Goal: Task Accomplishment & Management: Use online tool/utility

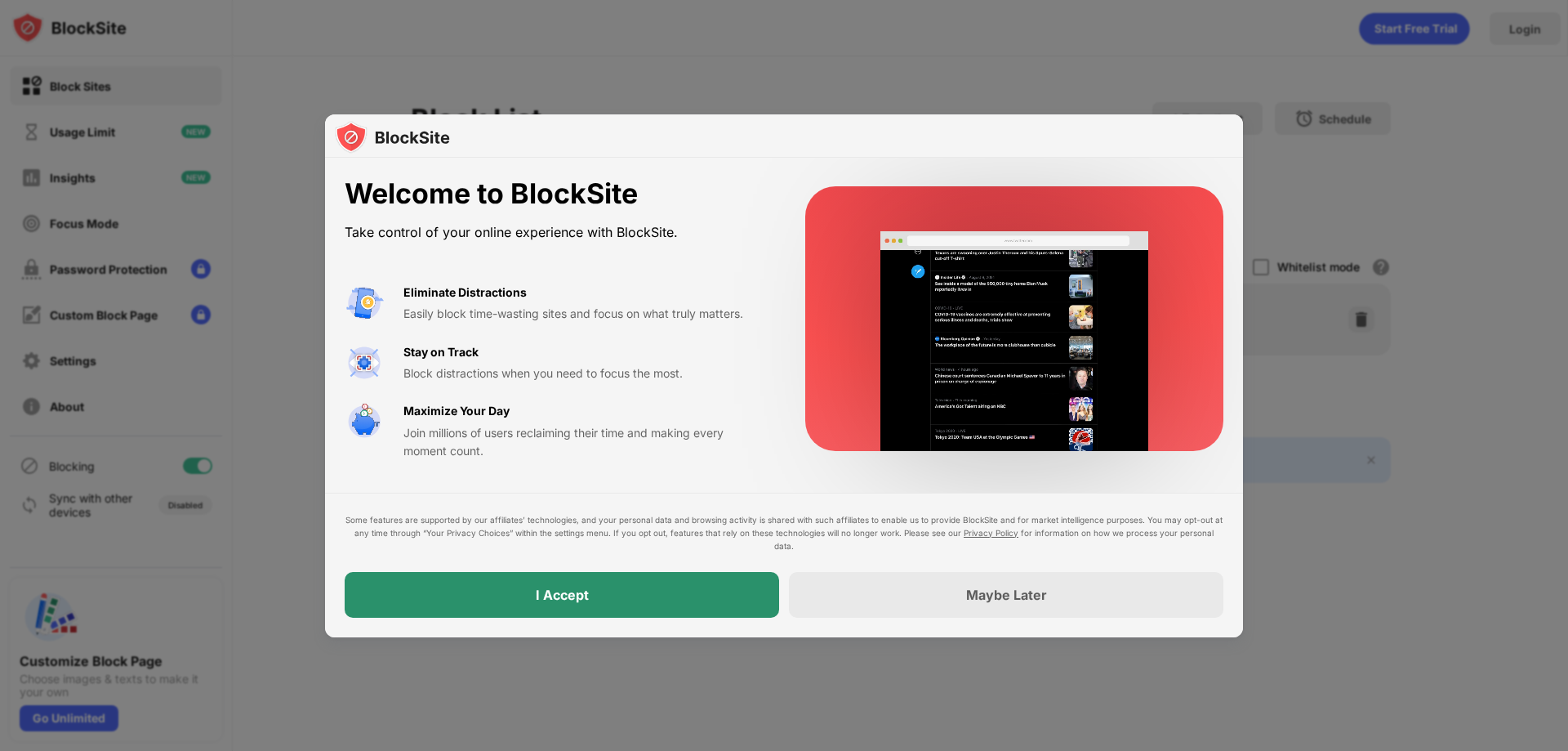
click at [638, 600] on div "I Accept" at bounding box center [562, 594] width 435 height 46
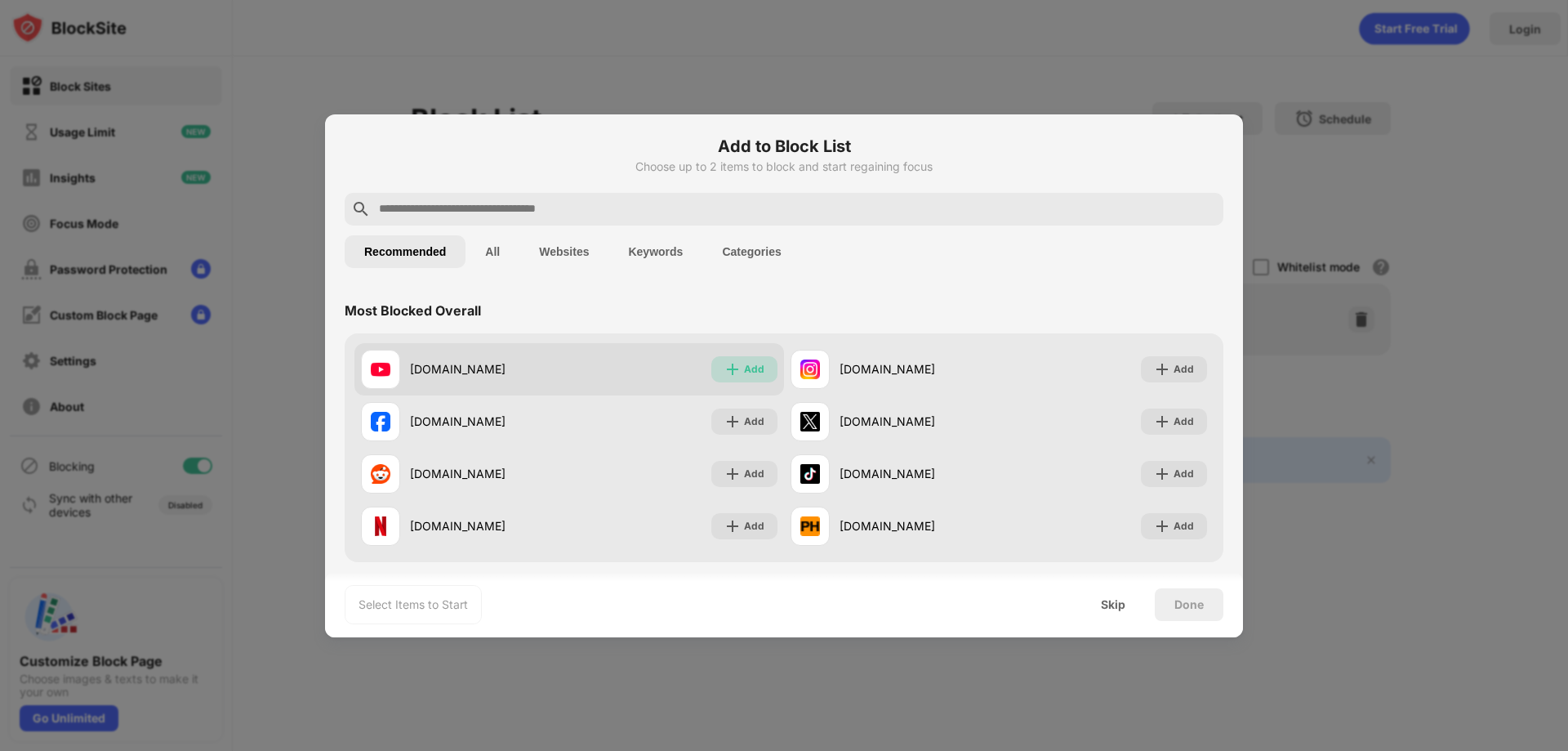
click at [755, 368] on div "Add" at bounding box center [754, 369] width 21 height 17
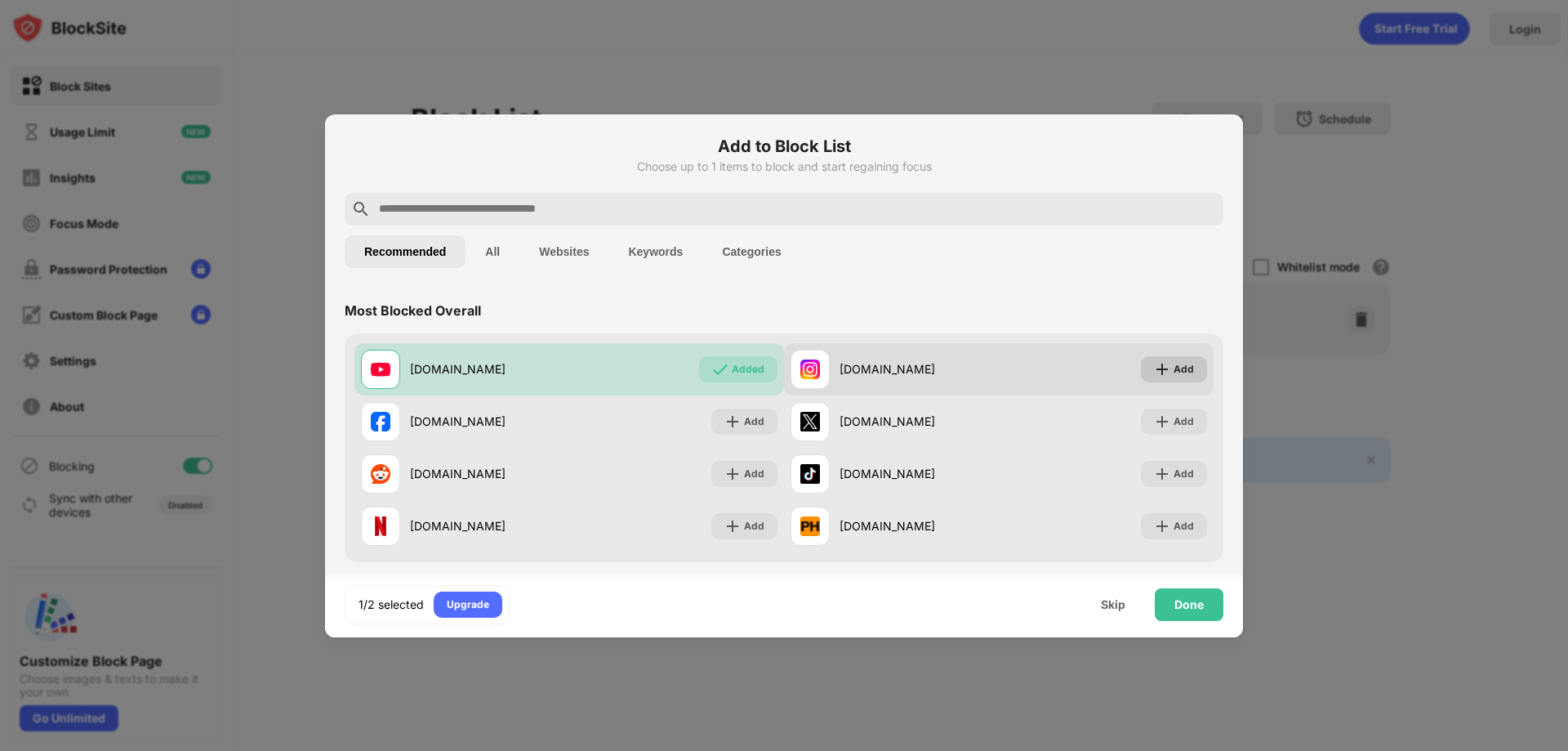
click at [1190, 375] on div "Add" at bounding box center [1174, 368] width 66 height 26
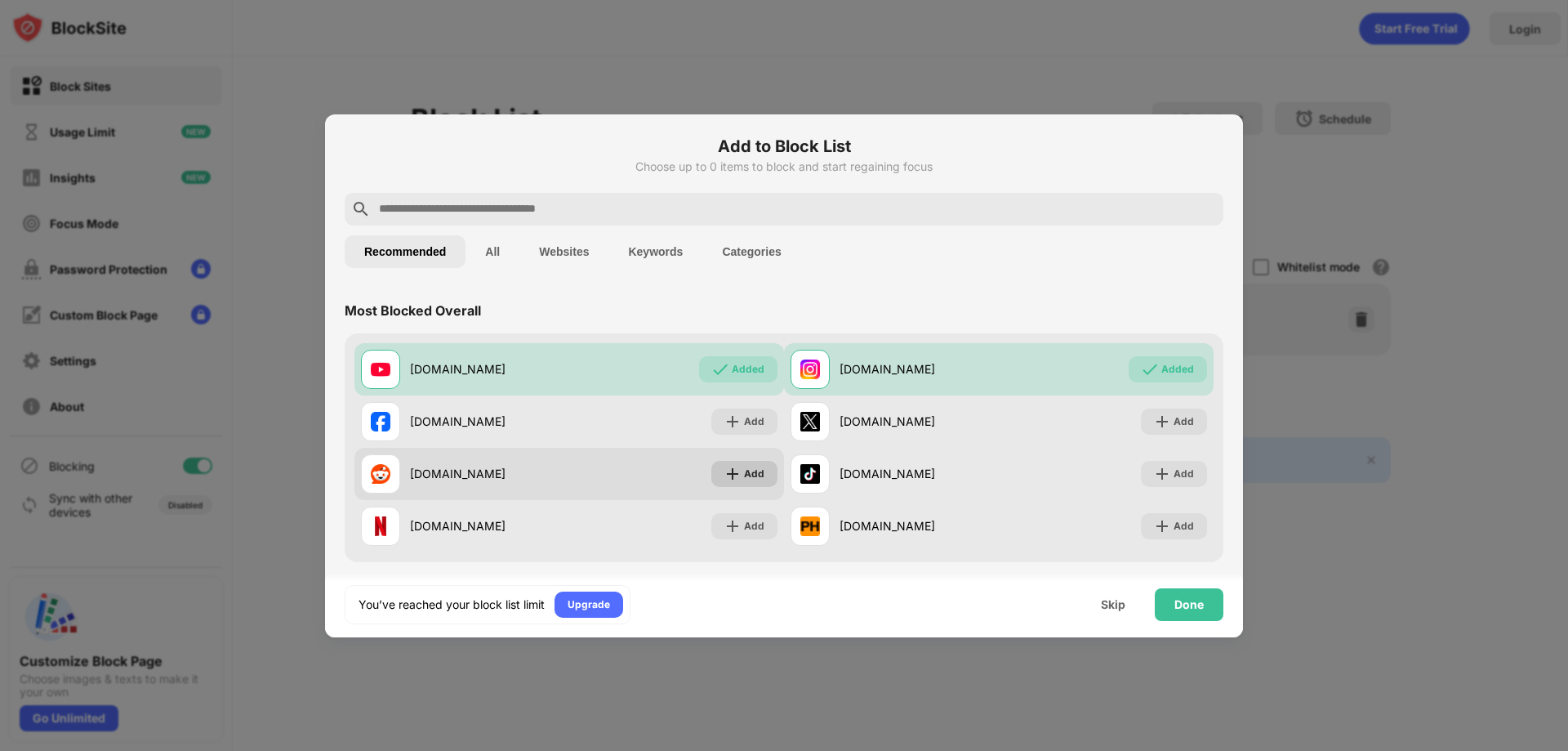
click at [744, 479] on div "Add" at bounding box center [754, 474] width 21 height 17
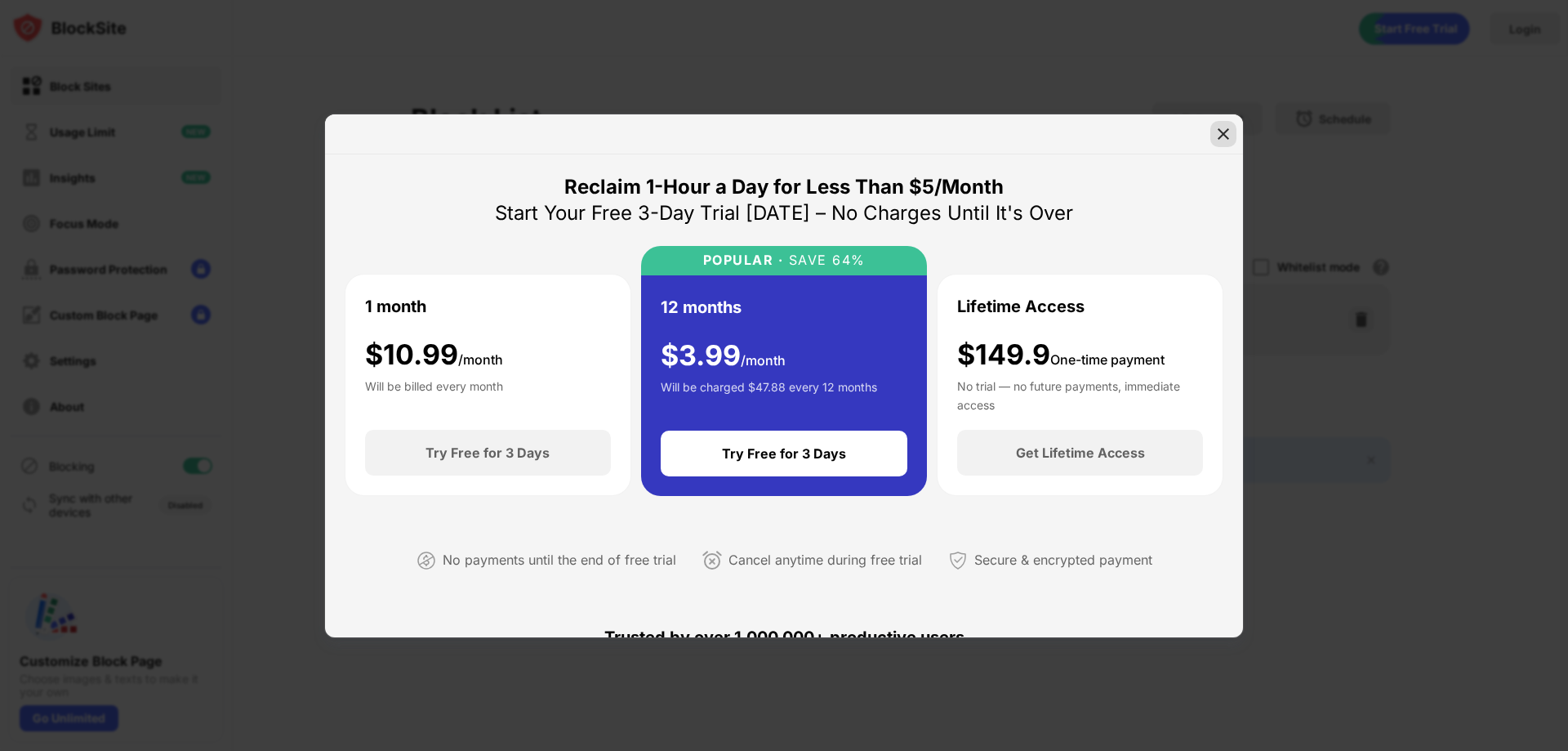
click at [1231, 139] on div at bounding box center [1223, 133] width 26 height 26
